Goal: Task Accomplishment & Management: Manage account settings

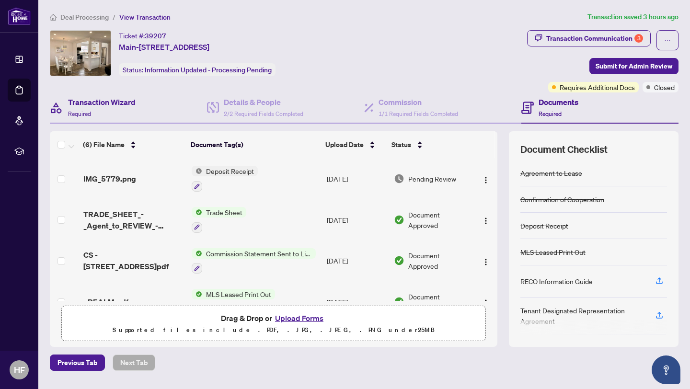
scroll to position [104, 0]
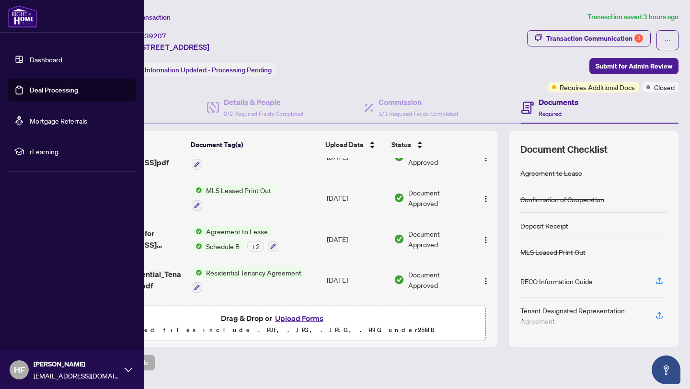
click at [30, 94] on link "Deal Processing" at bounding box center [54, 90] width 48 height 9
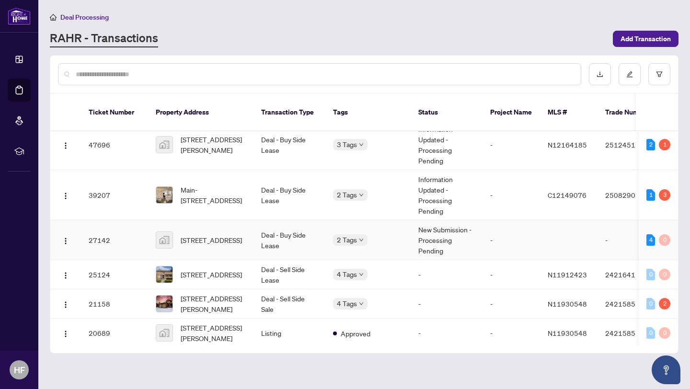
scroll to position [11, 0]
click at [234, 236] on span "[STREET_ADDRESS]" at bounding box center [211, 241] width 61 height 11
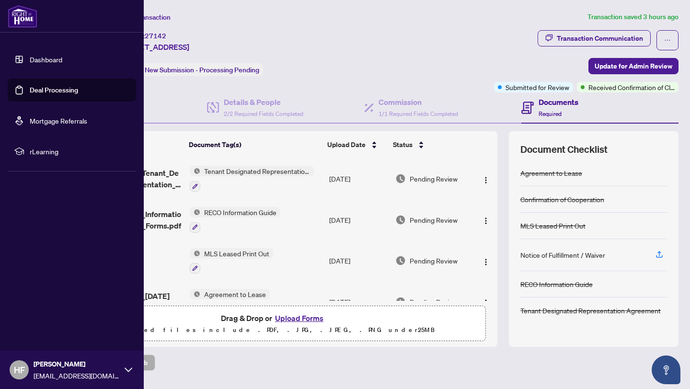
click at [30, 88] on link "Deal Processing" at bounding box center [54, 90] width 48 height 9
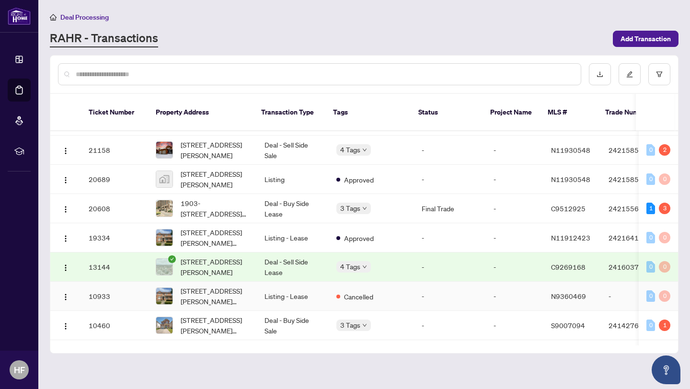
scroll to position [172, 0]
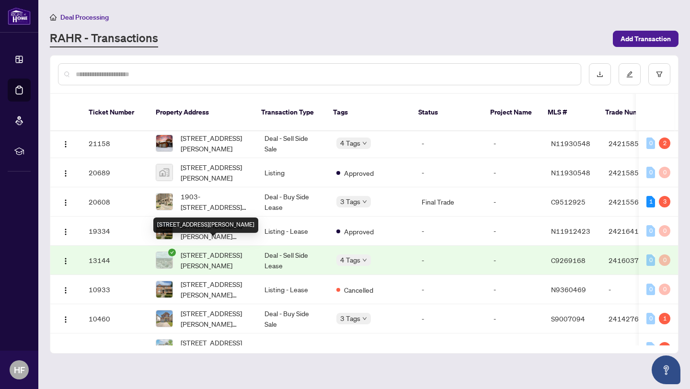
click at [237, 250] on span "[STREET_ADDRESS][PERSON_NAME]" at bounding box center [215, 260] width 69 height 21
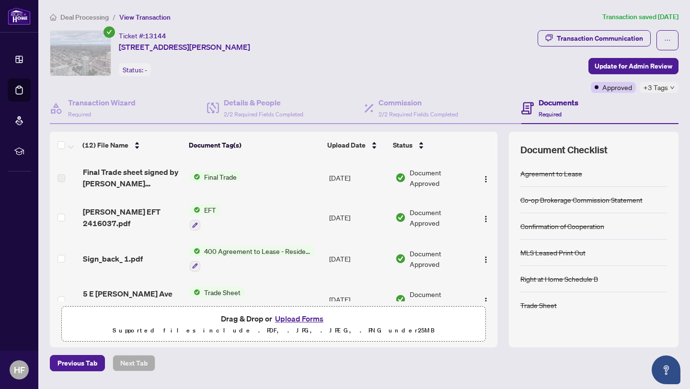
scroll to position [16, 0]
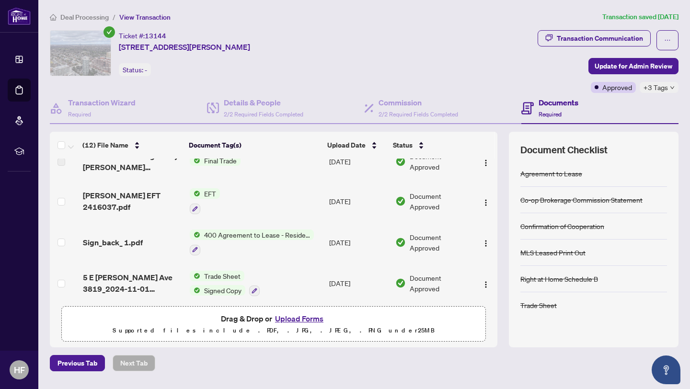
click at [221, 231] on span "400 Agreement to Lease - Residential" at bounding box center [257, 235] width 114 height 11
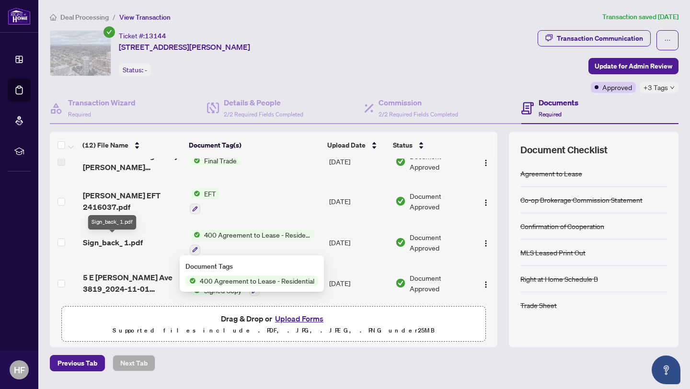
click at [130, 239] on span "Sign_back_ 1.pdf" at bounding box center [113, 243] width 60 height 12
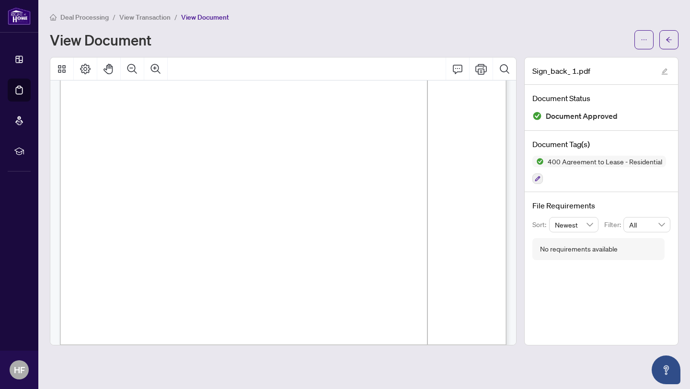
scroll to position [1907, 0]
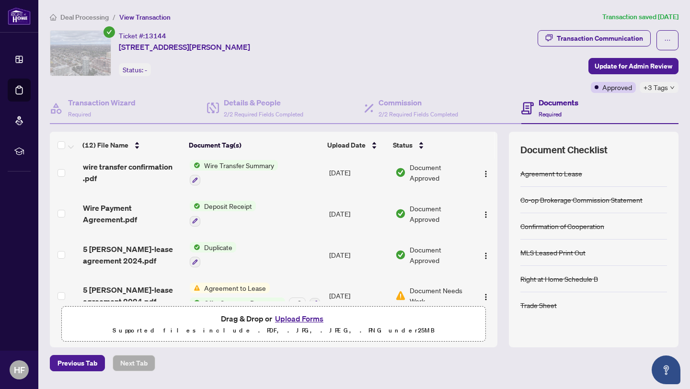
scroll to position [337, 0]
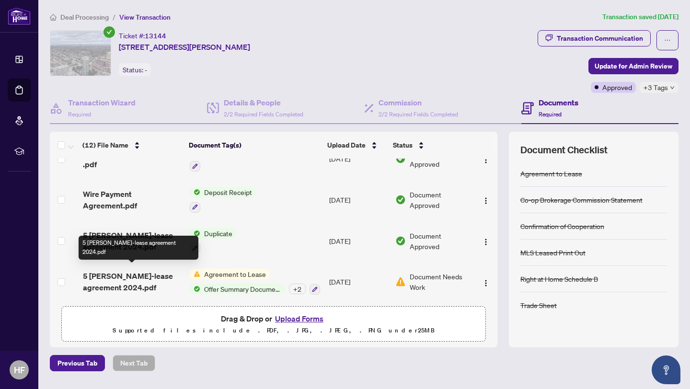
click at [121, 280] on span "5 [PERSON_NAME]-lease agreement 2024.pdf" at bounding box center [132, 281] width 99 height 23
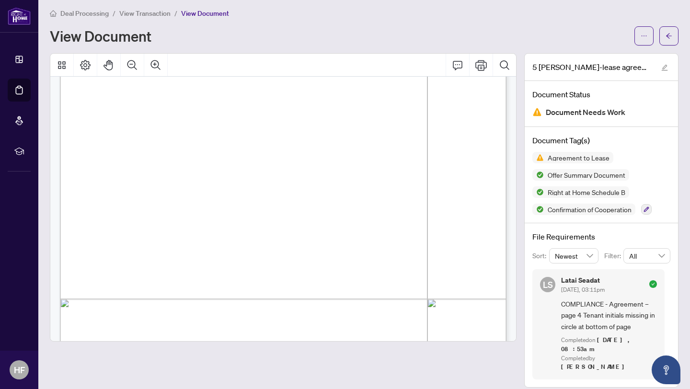
scroll to position [747, 0]
